Goal: Information Seeking & Learning: Learn about a topic

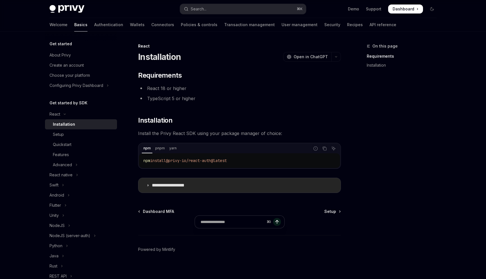
click at [148, 186] on icon at bounding box center [147, 185] width 3 height 3
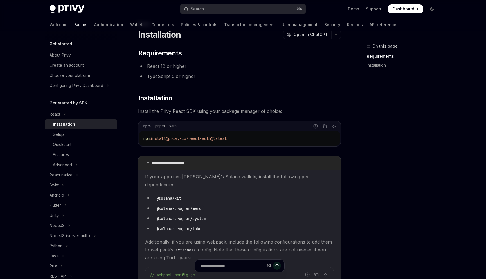
scroll to position [20, 0]
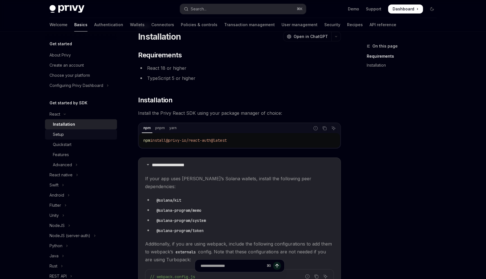
click at [62, 136] on div "Setup" at bounding box center [58, 134] width 11 height 7
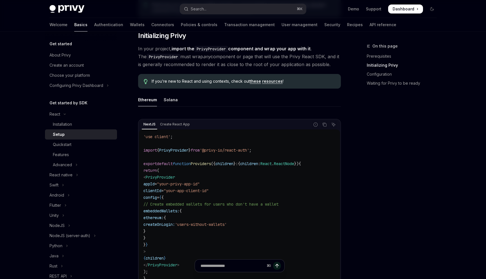
scroll to position [114, 0]
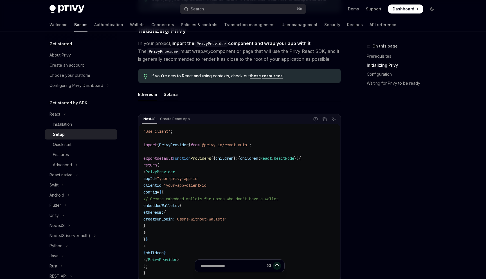
click at [168, 92] on div "Solana" at bounding box center [171, 94] width 14 height 13
click at [142, 98] on div "Ethereum" at bounding box center [147, 94] width 19 height 13
click at [75, 145] on div "Quickstart" at bounding box center [83, 144] width 61 height 7
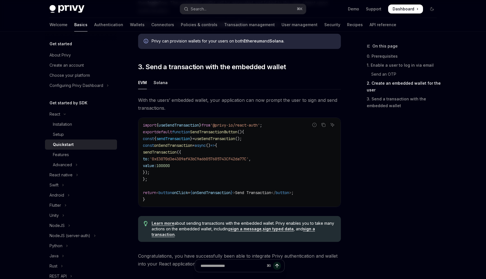
scroll to position [544, 0]
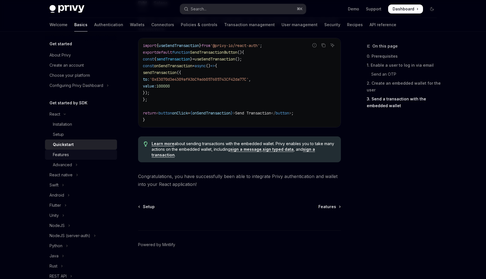
click at [74, 152] on div "Features" at bounding box center [83, 154] width 61 height 7
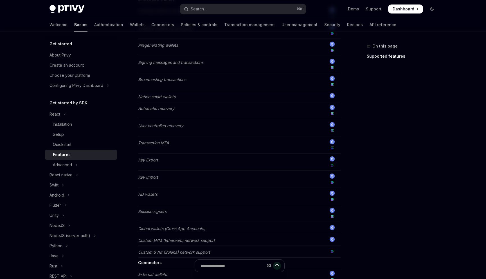
scroll to position [236, 0]
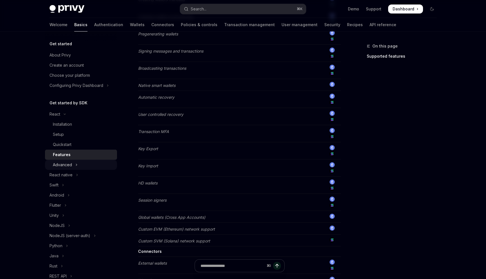
click at [71, 163] on div "Advanced" at bounding box center [62, 164] width 19 height 7
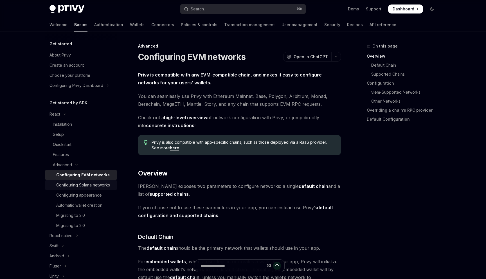
click at [89, 187] on div "Configuring Solana networks" at bounding box center [83, 185] width 54 height 7
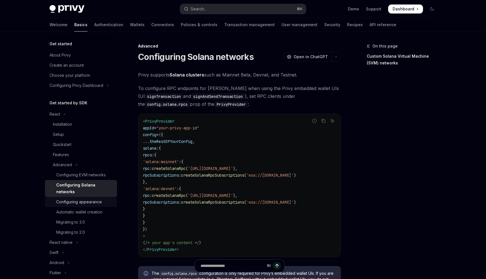
click at [84, 198] on div "Configuring appearance" at bounding box center [79, 201] width 46 height 7
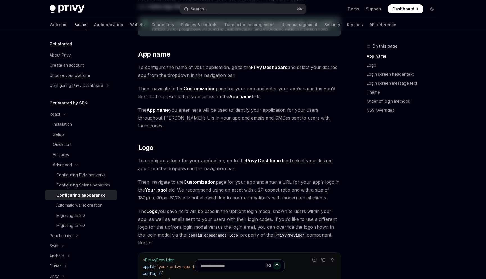
scroll to position [123, 0]
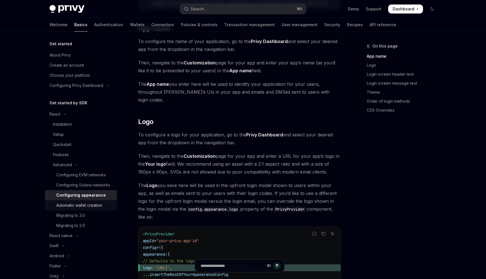
click at [102, 204] on div "Automatic wallet creation" at bounding box center [79, 205] width 46 height 7
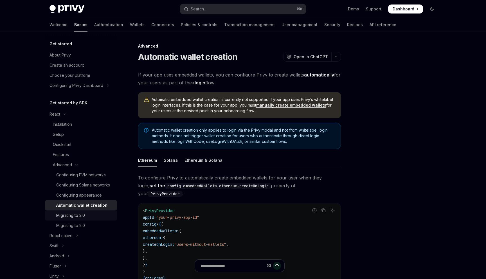
click at [84, 215] on div "Migrating to 3.0" at bounding box center [70, 215] width 29 height 7
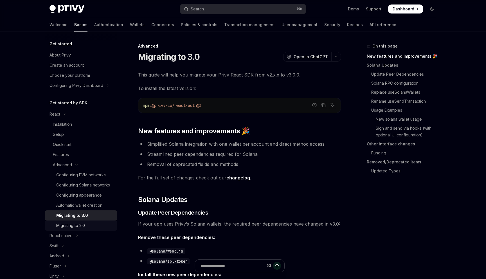
click at [86, 224] on div "Migrating to 2.0" at bounding box center [84, 225] width 57 height 7
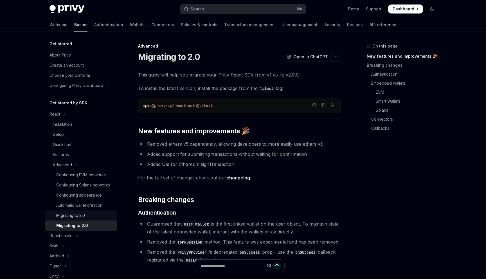
click at [88, 215] on div "Migrating to 3.0" at bounding box center [84, 215] width 57 height 7
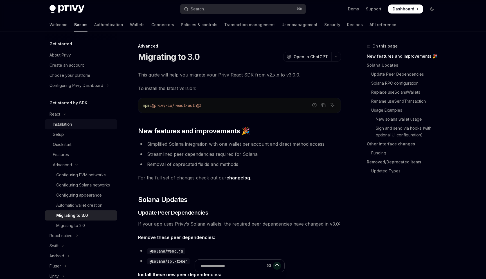
click at [80, 122] on div "Installation" at bounding box center [83, 124] width 61 height 7
type textarea "*"
